Goal: Contribute content

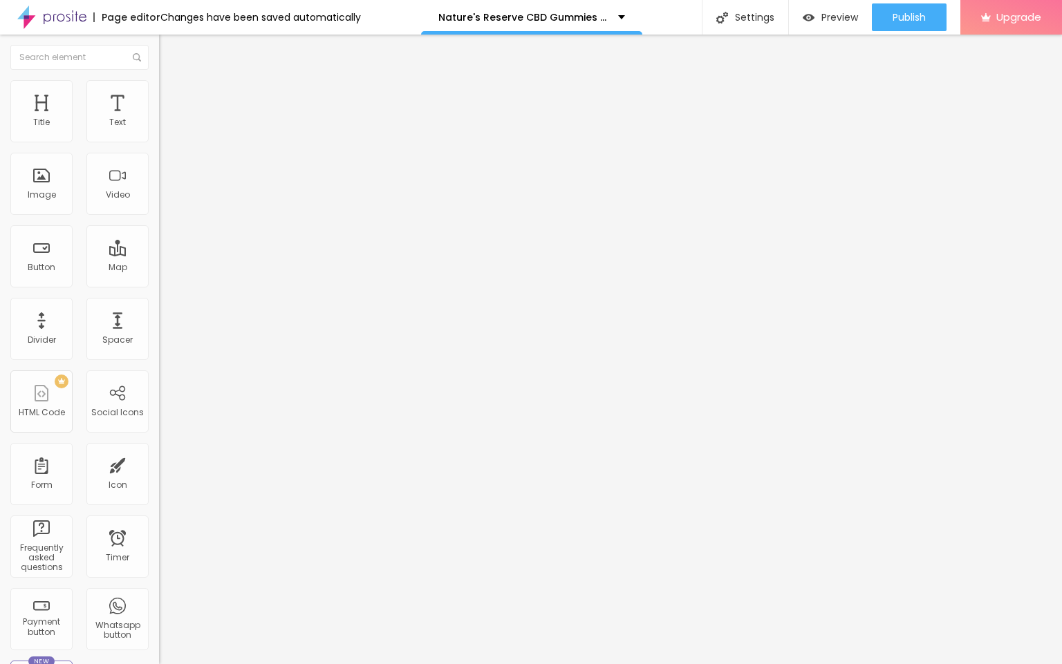
click at [159, 130] on input "entre em contato" at bounding box center [242, 123] width 166 height 14
paste input "👇❗❗𝐒𝐡𝐨𝐩𝐍𝐨𝐰❗❗👇"
type input "👇❗❗𝐒𝐡𝐨𝐩𝐍𝐨𝐰❗❗👇"
click at [159, 276] on div "URL https://" at bounding box center [238, 280] width 159 height 34
click at [159, 285] on input "https://" at bounding box center [242, 278] width 166 height 14
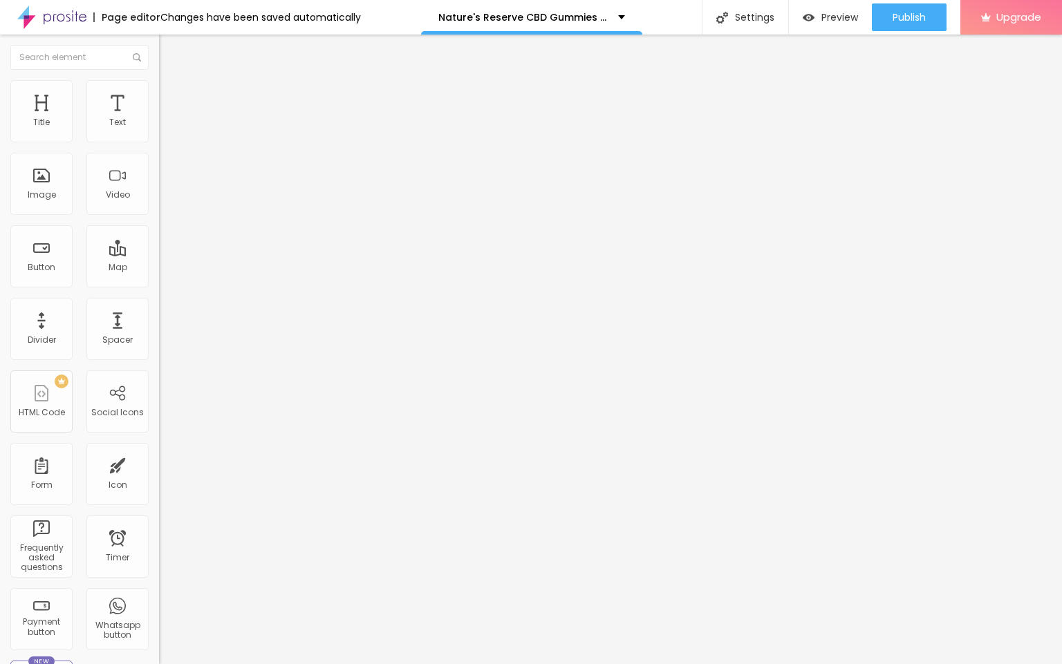
paste input "Nature's Reserve CBD Gummies"
type input "Nature's Reserve CBD Gummies"
click at [159, 276] on div "URL Nature's Reserve CBD Gummies" at bounding box center [238, 280] width 159 height 34
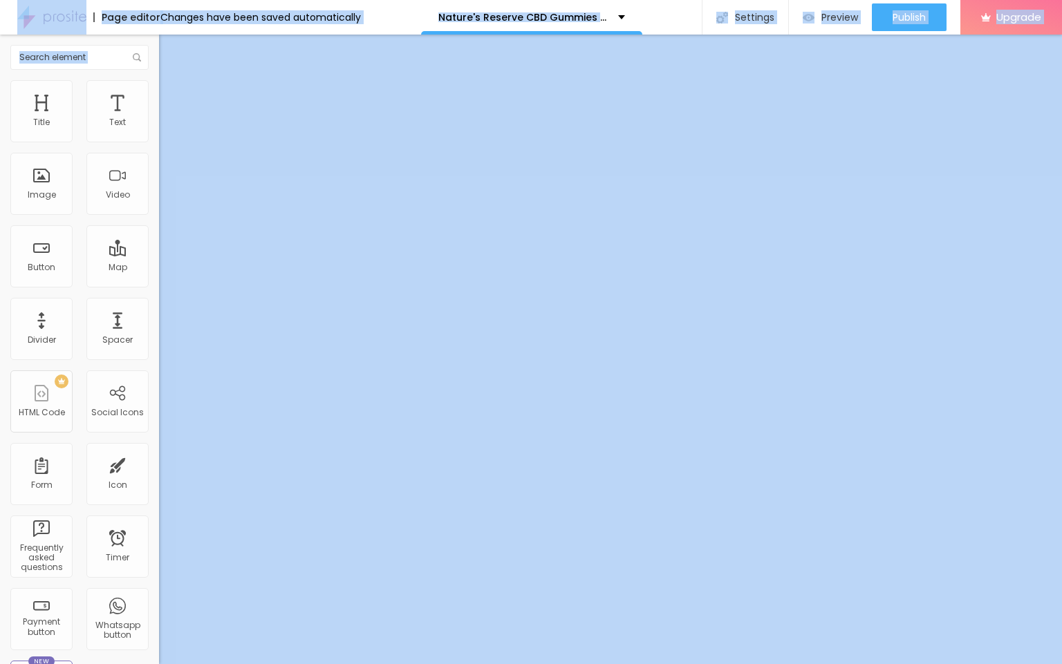
click at [159, 283] on input "Nature's Reserve CBD Gummies" at bounding box center [242, 278] width 166 height 14
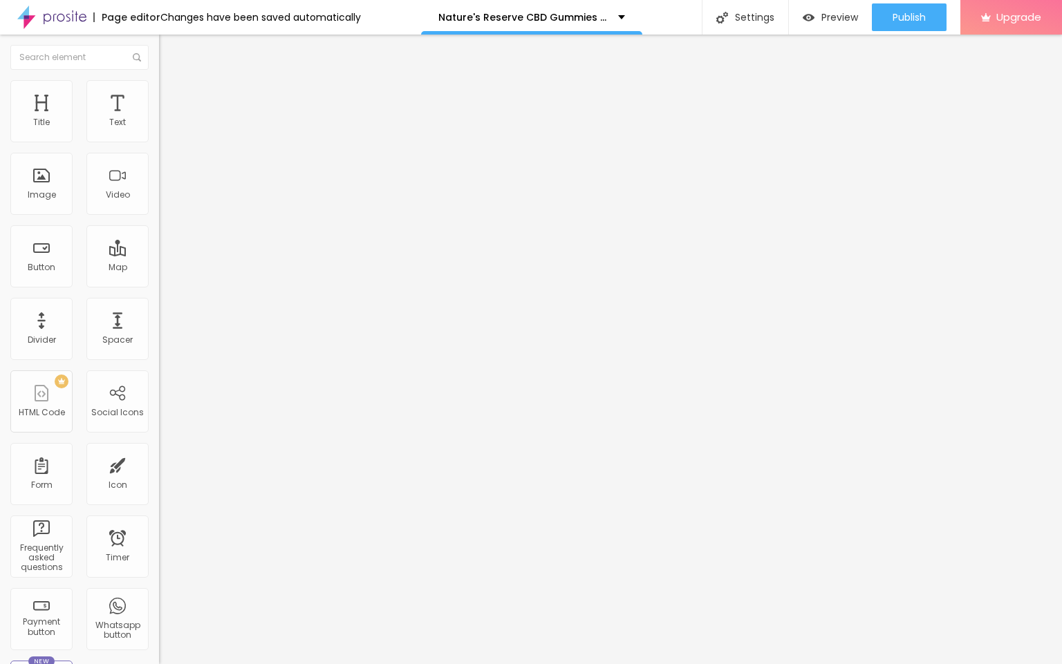
paste input "[URL][DOMAIN_NAME]"
type input "[URL][DOMAIN_NAME]"
click at [159, 119] on span "Change image" at bounding box center [196, 113] width 74 height 12
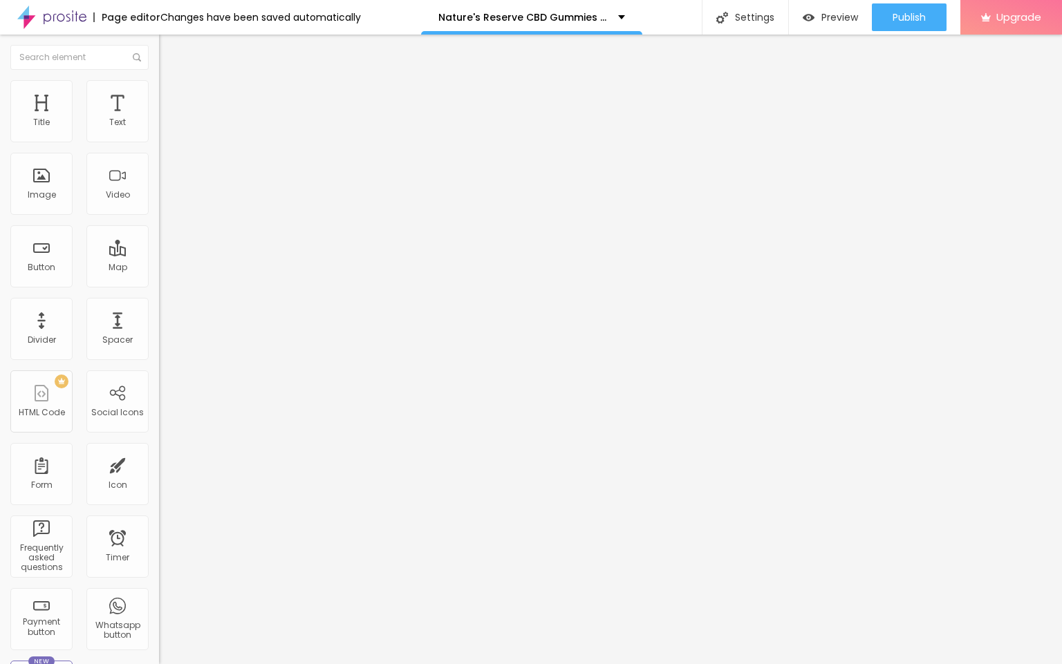
click at [159, 283] on input "https://" at bounding box center [242, 277] width 166 height 14
paste input "[DOMAIN_NAME][URL]"
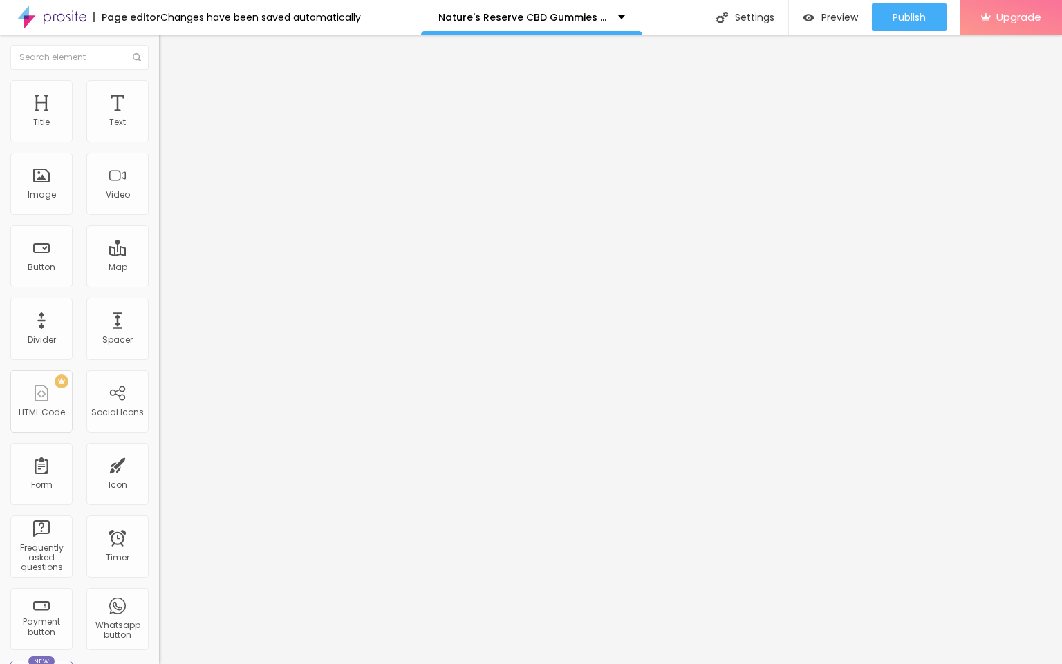
scroll to position [0, 100]
click at [159, 283] on input "[URL][DOMAIN_NAME]" at bounding box center [242, 277] width 166 height 14
type input "[URL][DOMAIN_NAME]"
click at [926, 7] on button "Publish" at bounding box center [909, 17] width 75 height 28
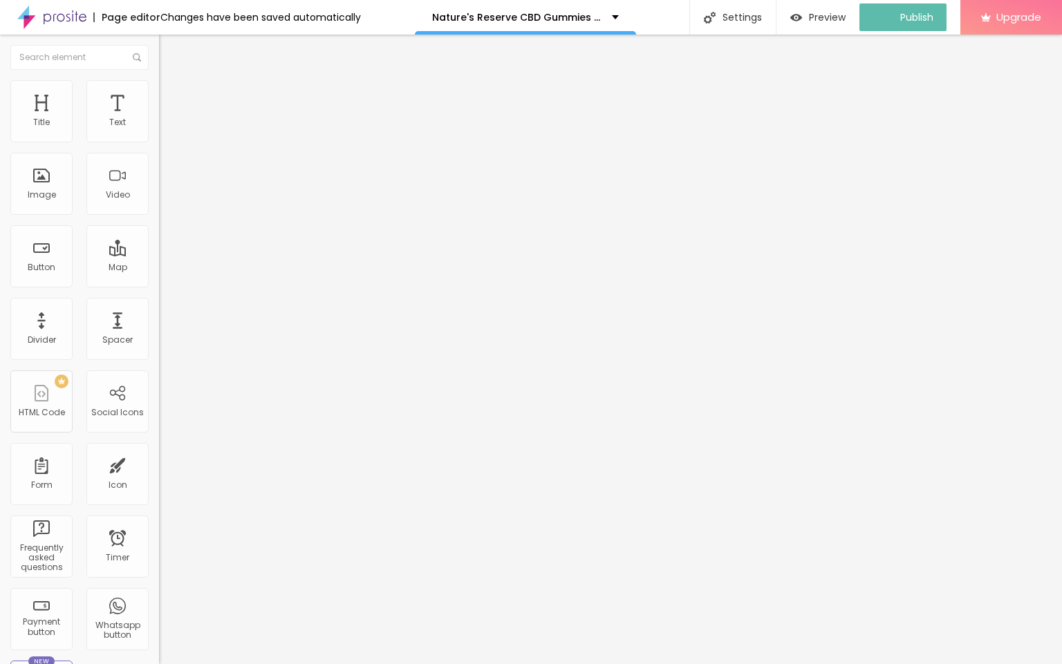
click at [53, 21] on img at bounding box center [51, 17] width 69 height 35
